Goal: Information Seeking & Learning: Learn about a topic

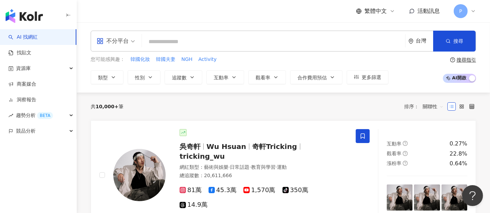
click at [203, 45] on input "search" at bounding box center [274, 41] width 258 height 13
paste input "**********"
type input "**********"
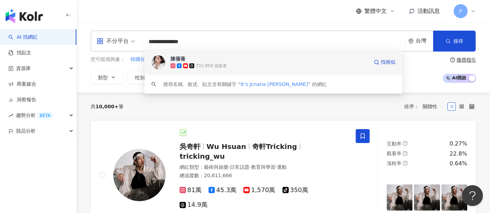
click at [201, 63] on div "731,959 追蹤者" at bounding box center [211, 66] width 31 height 6
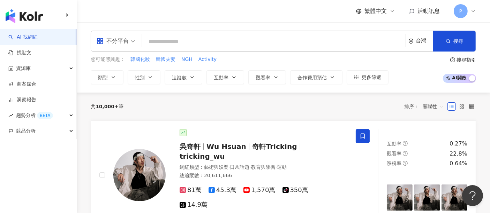
click at [234, 43] on input "search" at bounding box center [274, 41] width 258 height 13
paste input "***"
type input "***"
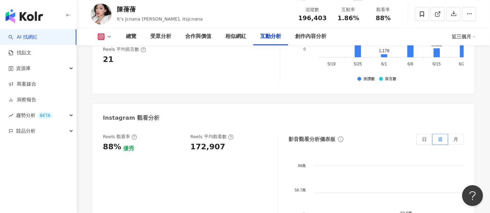
scroll to position [1421, 0]
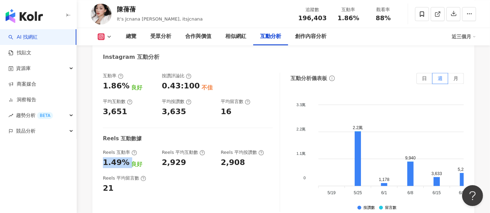
drag, startPoint x: 127, startPoint y: 138, endPoint x: 101, endPoint y: 141, distance: 26.3
click at [102, 141] on div "互動率 1.86% 良好 按讚評論比 0.43:100 不佳 平均互動數 3,651 平均按讚數 3,635 平均留言數 16 Reels 互動數據 Reel…" at bounding box center [283, 144] width 382 height 157
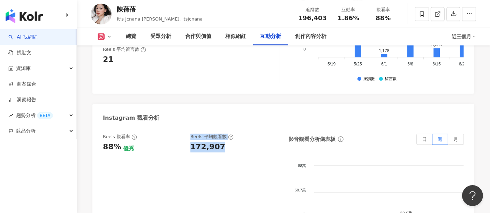
drag, startPoint x: 230, startPoint y: 129, endPoint x: 185, endPoint y: 128, distance: 44.3
click at [185, 134] on div "Reels 觀看率 88% 優秀 [PERSON_NAME] 平均觀看數 172,907" at bounding box center [190, 204] width 175 height 140
click at [209, 142] on div "172,907" at bounding box center [207, 147] width 35 height 11
drag, startPoint x: 220, startPoint y: 122, endPoint x: 228, endPoint y: 122, distance: 7.3
click at [228, 134] on div "Reels 觀看率 88% 優秀 [PERSON_NAME] 平均觀看數 172,907" at bounding box center [187, 143] width 168 height 19
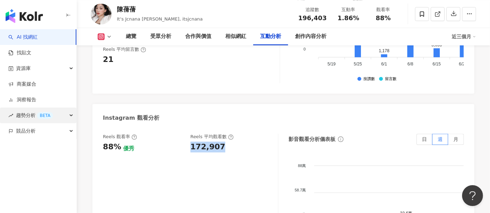
copy div "172,907"
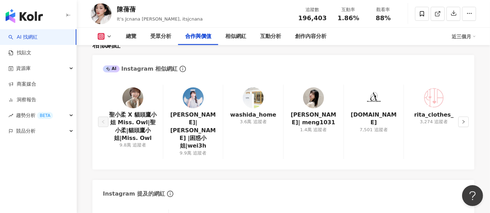
scroll to position [775, 0]
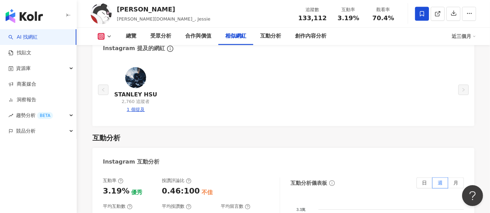
scroll to position [1421, 0]
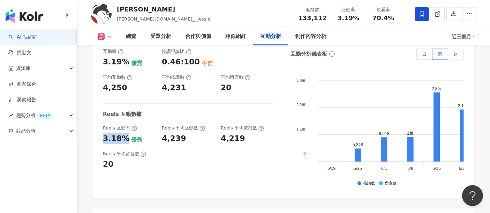
drag, startPoint x: 107, startPoint y: 114, endPoint x: 125, endPoint y: 115, distance: 18.2
click at [125, 115] on div "互動率 3.19% 優秀 按讚評論比 0.46:100 不佳 平均互動數 4,250 平均按讚數 4,231 平均留言數 20 Reels 互動數據 Reel…" at bounding box center [283, 120] width 382 height 157
copy div "3.18%"
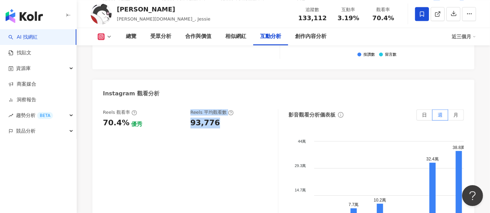
drag, startPoint x: 224, startPoint y: 105, endPoint x: 185, endPoint y: 101, distance: 38.9
click at [185, 110] on div "Reels 觀看率 70.4% 優秀 Reels 平均觀看數 93,776" at bounding box center [190, 180] width 175 height 140
click at [192, 118] on div "93,776" at bounding box center [205, 123] width 30 height 11
drag, startPoint x: 191, startPoint y: 100, endPoint x: 220, endPoint y: 100, distance: 29.3
click at [220, 118] on div "93,776" at bounding box center [230, 123] width 81 height 11
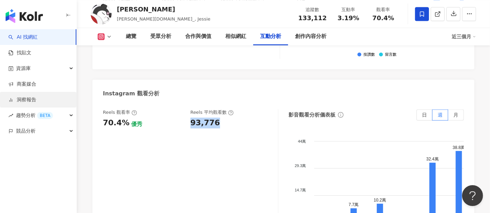
copy div "93,776"
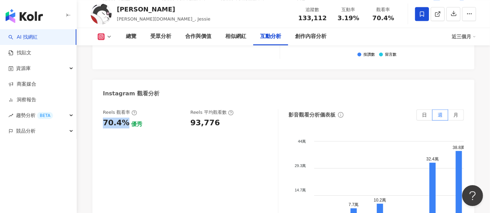
drag, startPoint x: 126, startPoint y: 100, endPoint x: 98, endPoint y: 101, distance: 28.6
click at [98, 103] on div "Reels 觀看率 70.4% 優秀 Reels 平均觀看數 93,776 影音觀看分析儀表板 日 週 月 44萬 44萬 29.3萬 29.3萬 14.7萬…" at bounding box center [283, 181] width 382 height 157
copy div "70.4%"
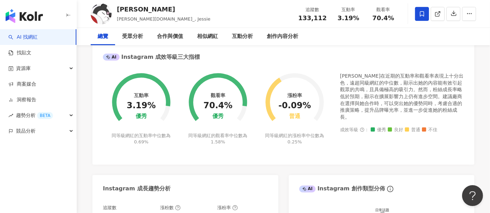
scroll to position [0, 0]
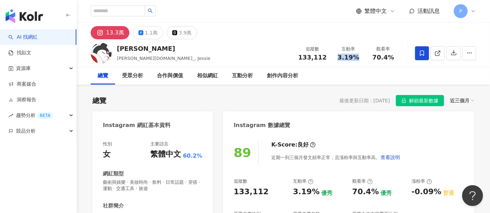
drag, startPoint x: 337, startPoint y: 58, endPoint x: 365, endPoint y: 58, distance: 27.9
click at [365, 58] on div "互動率 3.19%" at bounding box center [348, 53] width 35 height 15
copy span "3.19%"
click at [129, 7] on input "search" at bounding box center [118, 10] width 54 height 11
paste input "**********"
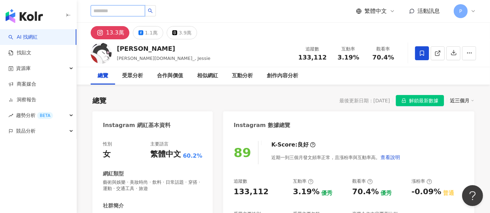
type input "**********"
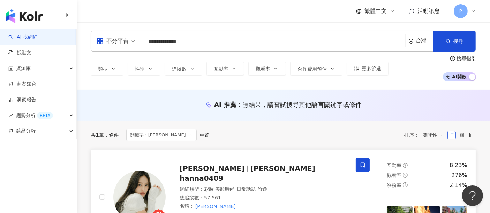
click at [250, 169] on span "Hanna" at bounding box center [282, 169] width 65 height 8
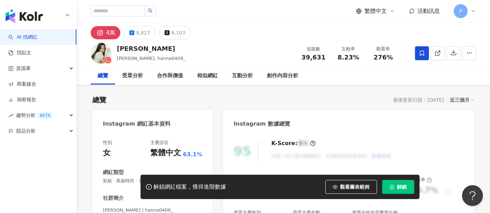
drag, startPoint x: 358, startPoint y: 57, endPoint x: 338, endPoint y: 58, distance: 20.0
click at [338, 58] on div "8.23%" at bounding box center [348, 57] width 27 height 7
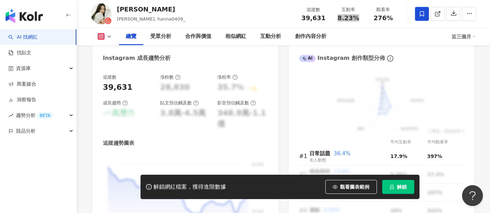
scroll to position [517, 0]
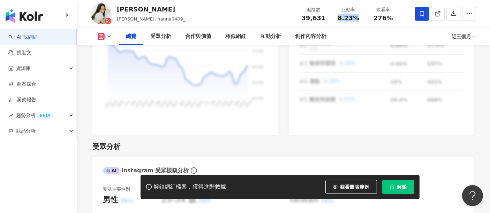
click at [392, 185] on icon "lock" at bounding box center [392, 187] width 5 height 5
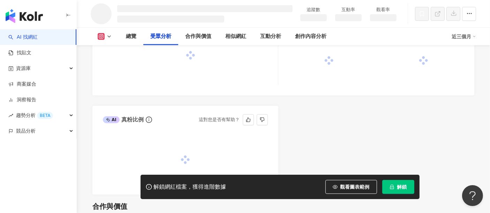
scroll to position [630, 0]
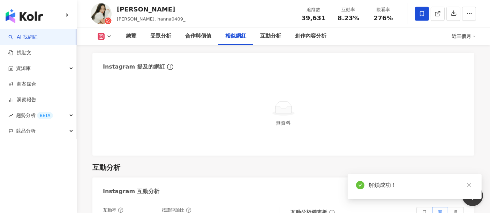
scroll to position [1423, 0]
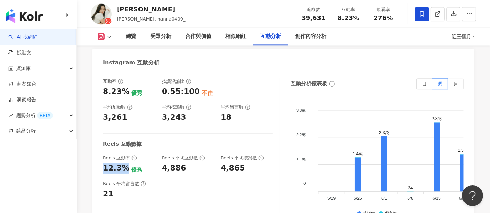
click at [97, 126] on div "互動率 8.23% 優秀 按讚評論比 0.55:100 不佳 平均互動數 3,261 平均按讚數 3,243 平均留言數 18 Reels 互動數據 Reel…" at bounding box center [283, 150] width 382 height 157
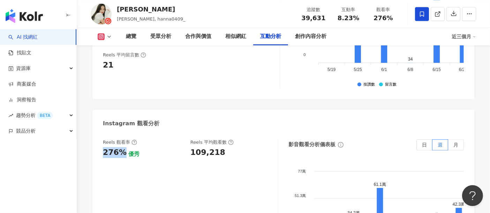
drag, startPoint x: 111, startPoint y: 111, endPoint x: 101, endPoint y: 113, distance: 9.9
click at [101, 133] on div "Reels 觀看率 276% 優秀 Reels 平均觀看數 109,218 影音觀看分析儀表板 日 週 月 77萬 77萬 51.3萬 51.3萬 25.7萬…" at bounding box center [283, 211] width 382 height 157
drag, startPoint x: 214, startPoint y: 115, endPoint x: 185, endPoint y: 115, distance: 29.7
click at [185, 140] on div "Reels 觀看率 276% 優秀 Reels 平均觀看數 109,218" at bounding box center [187, 149] width 168 height 19
click at [217, 148] on div "109,218" at bounding box center [207, 153] width 35 height 11
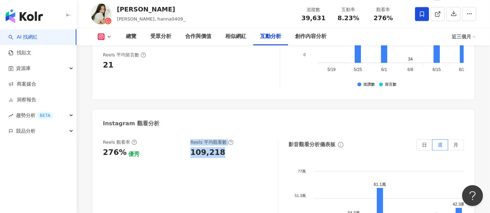
click at [226, 148] on div "109,218" at bounding box center [230, 153] width 81 height 11
click at [220, 148] on div "109,218" at bounding box center [230, 153] width 81 height 11
drag, startPoint x: 214, startPoint y: 112, endPoint x: 218, endPoint y: 112, distance: 4.2
click at [215, 148] on div "109,218" at bounding box center [207, 153] width 35 height 11
click at [221, 148] on div "109,218" at bounding box center [230, 153] width 81 height 11
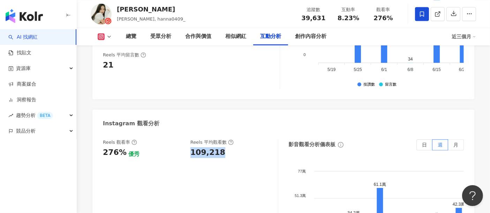
drag, startPoint x: 217, startPoint y: 111, endPoint x: 190, endPoint y: 112, distance: 26.5
click at [190, 148] on div "109,218" at bounding box center [230, 153] width 81 height 11
copy div "109,218"
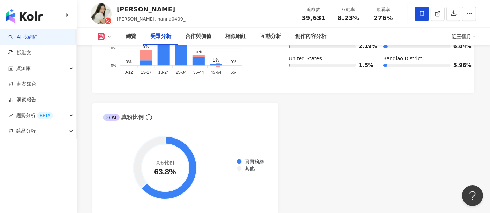
scroll to position [647, 0]
